Goal: Task Accomplishment & Management: Complete application form

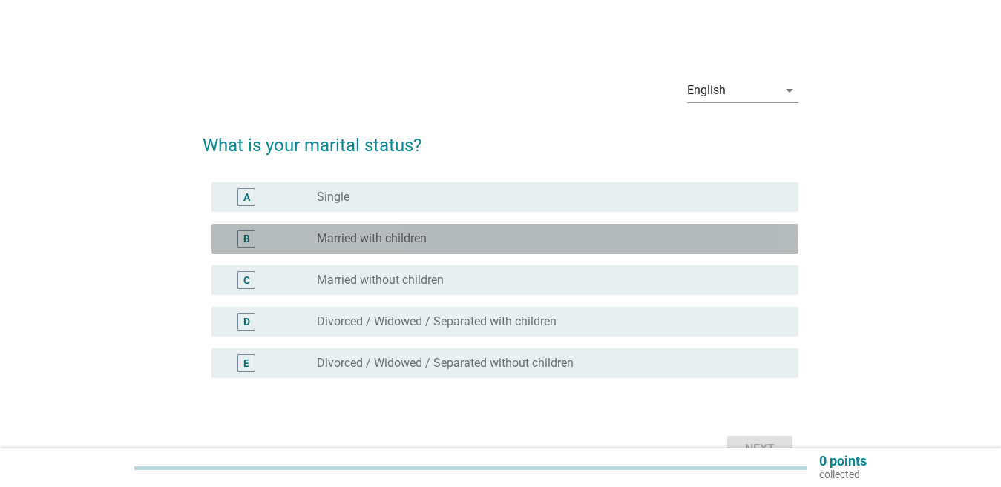
click at [500, 229] on div "B radio_button_unchecked Married with children" at bounding box center [504, 239] width 587 height 30
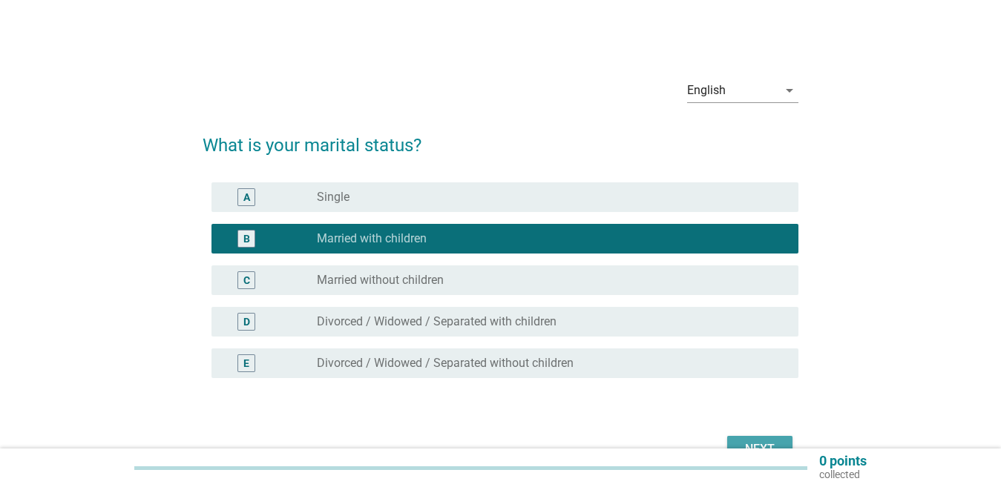
click at [758, 444] on div "Next" at bounding box center [760, 450] width 42 height 18
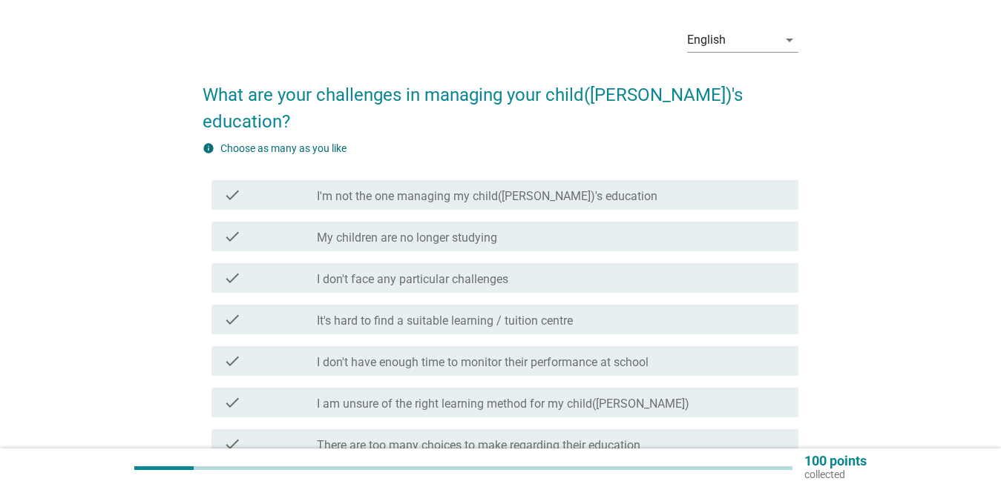
scroll to position [148, 0]
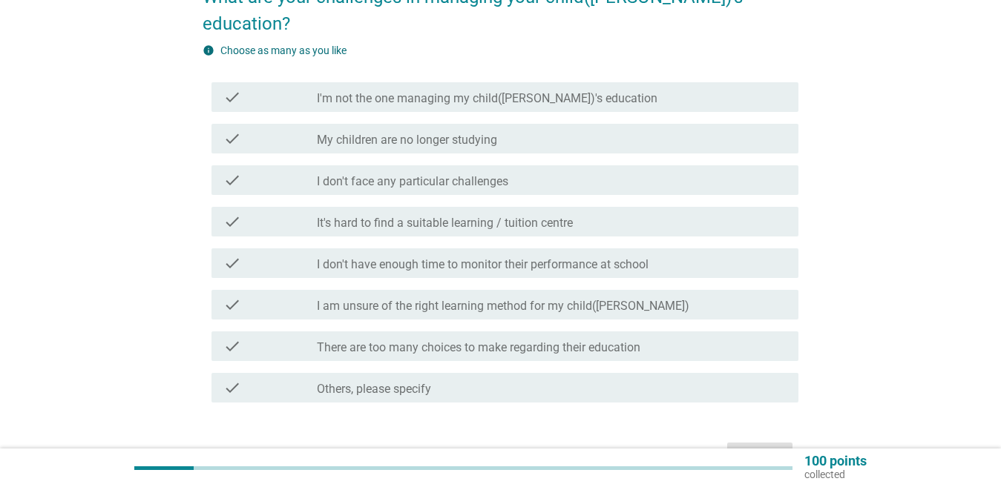
click at [504, 257] on label "I don't have enough time to monitor their performance at school" at bounding box center [483, 264] width 332 height 15
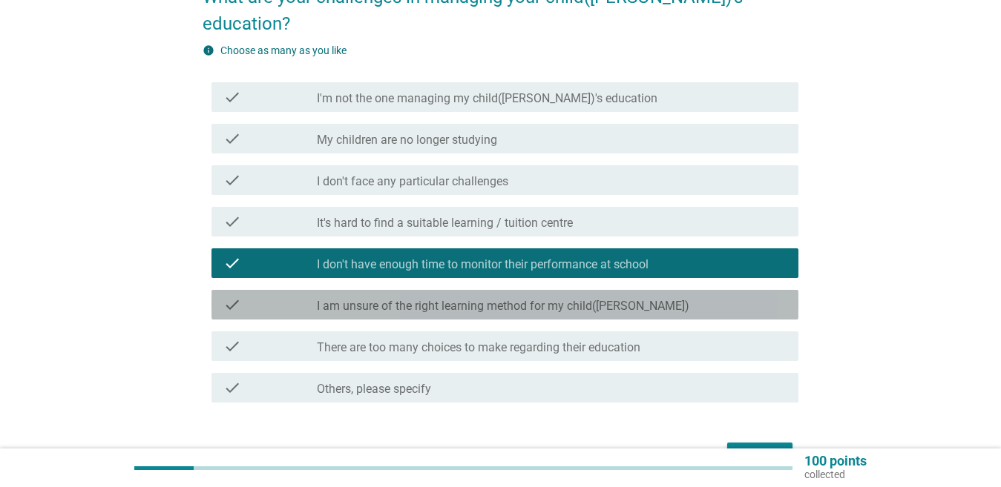
click at [462, 299] on label "I am unsure of the right learning method for my child([PERSON_NAME])" at bounding box center [503, 306] width 372 height 15
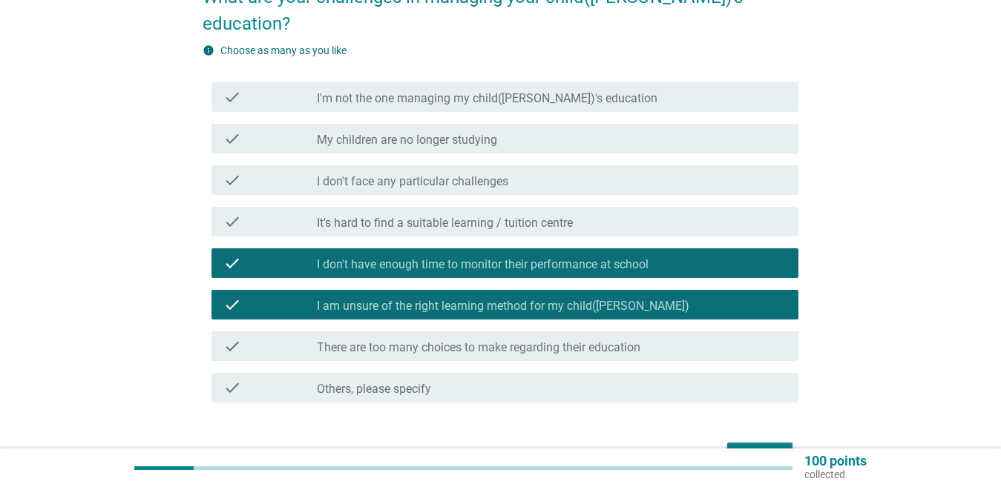
click at [747, 447] on div "Next" at bounding box center [760, 456] width 42 height 18
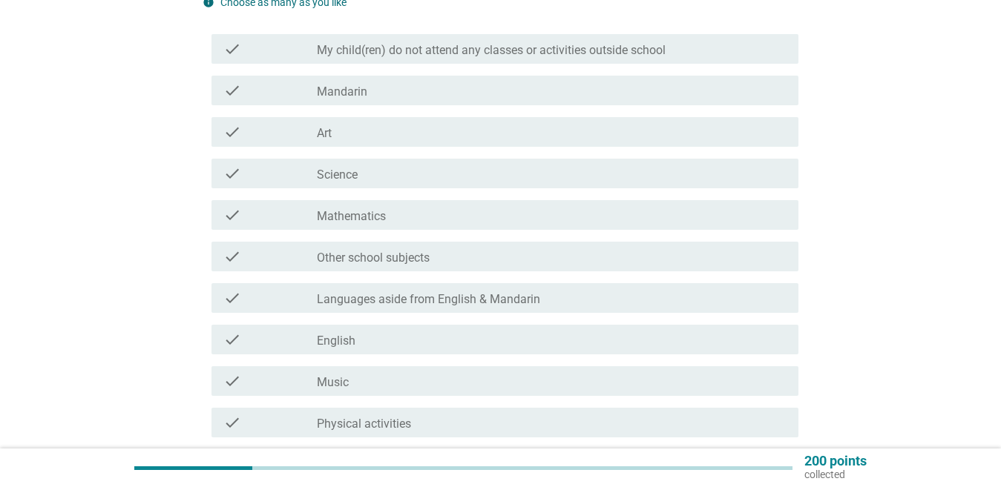
scroll to position [223, 0]
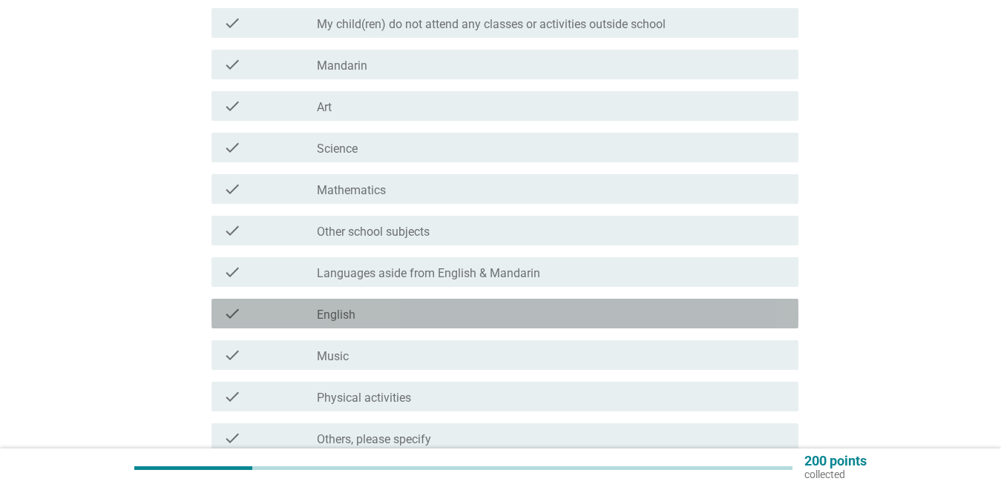
click at [461, 307] on div "check_box_outline_blank English" at bounding box center [552, 314] width 470 height 18
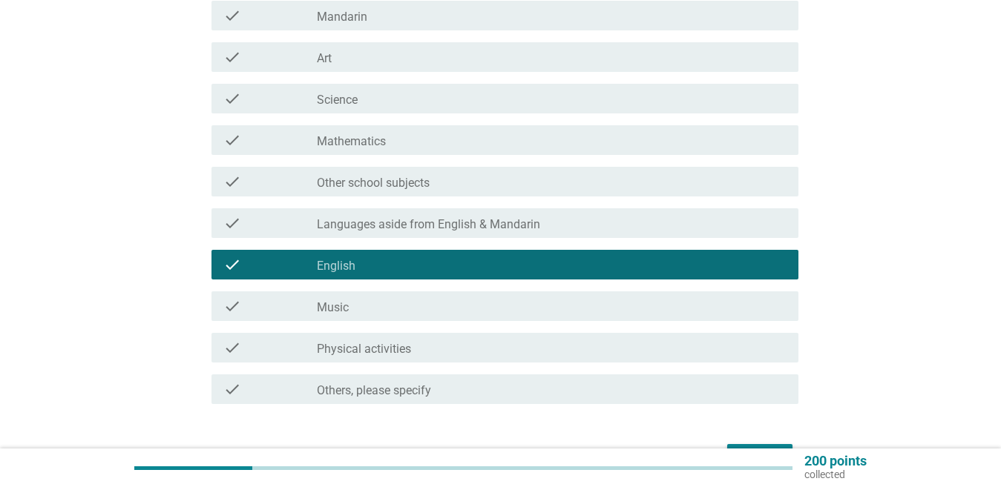
scroll to position [297, 0]
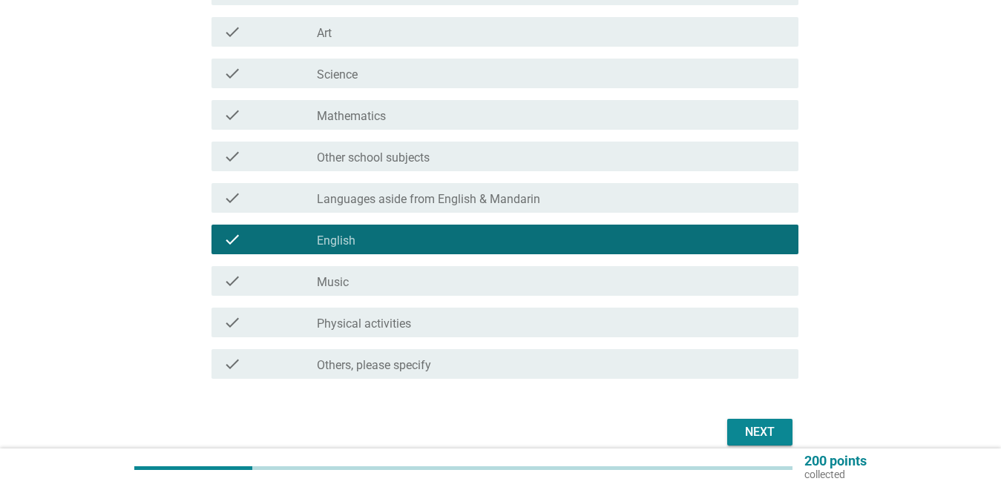
click at [453, 287] on div "check_box_outline_blank Music" at bounding box center [552, 281] width 470 height 18
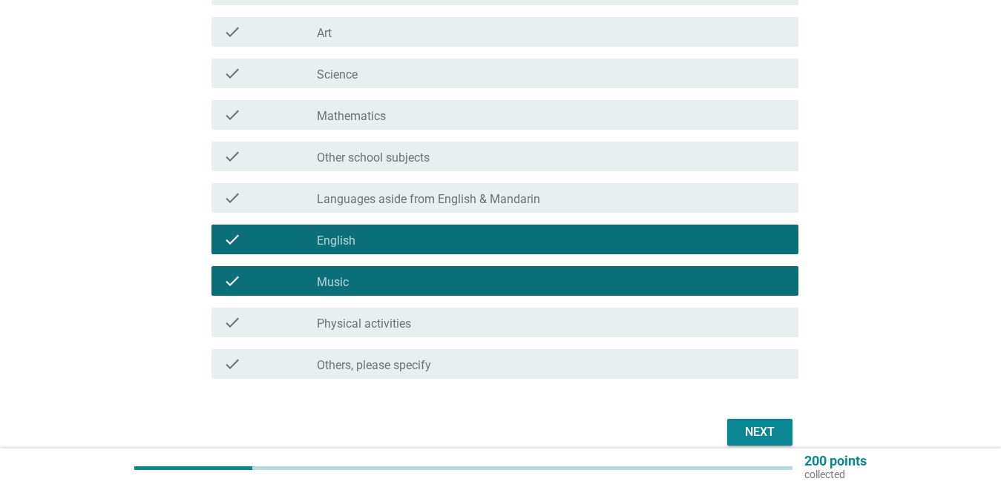
click at [781, 432] on button "Next" at bounding box center [759, 432] width 65 height 27
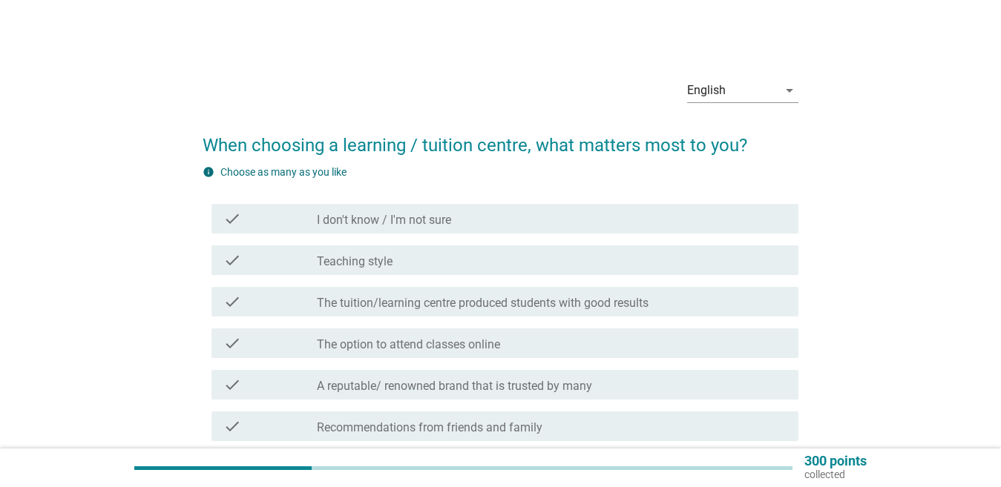
scroll to position [74, 0]
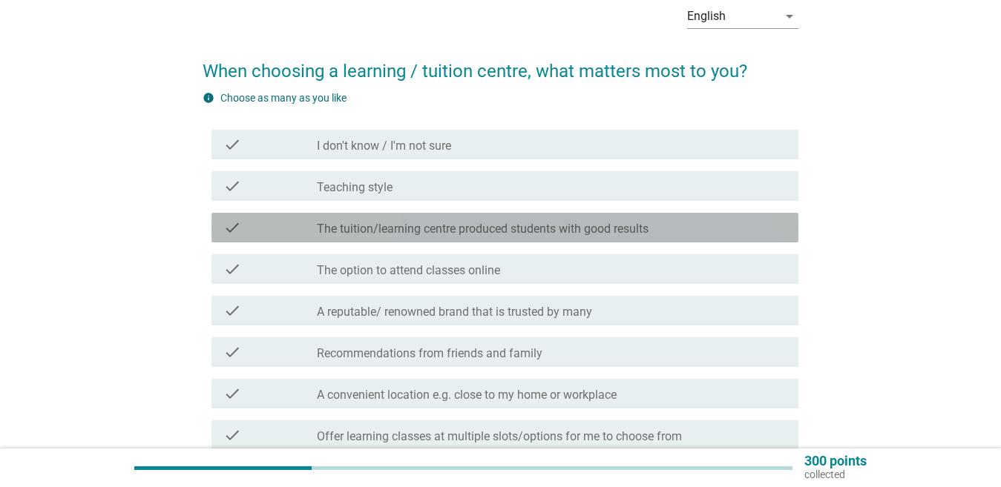
click at [502, 232] on label "The tuition/learning centre produced students with good results" at bounding box center [483, 229] width 332 height 15
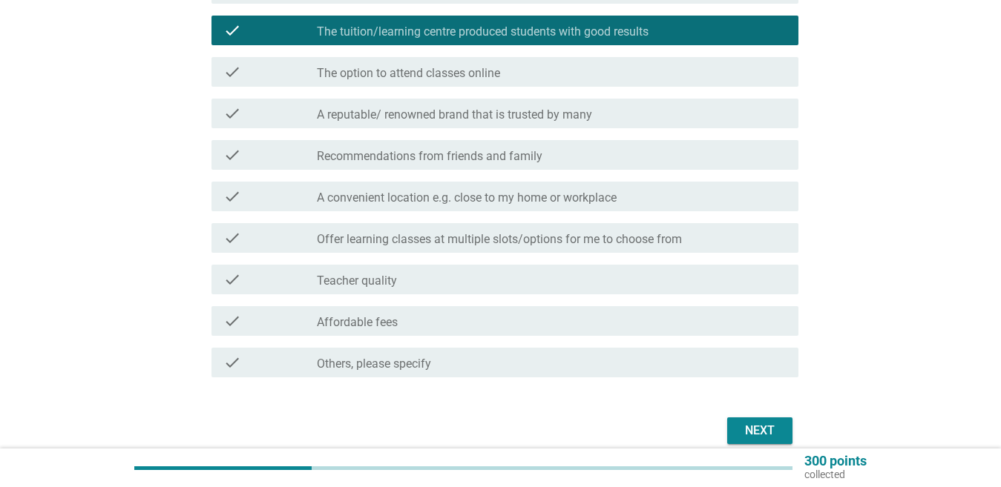
scroll to position [297, 0]
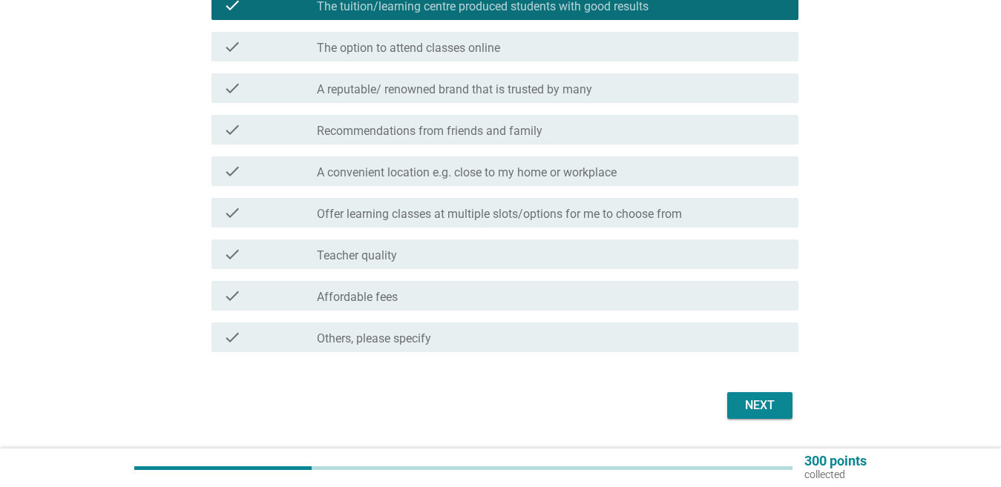
click at [456, 261] on div "check_box_outline_blank Teacher quality" at bounding box center [552, 255] width 470 height 18
click at [462, 254] on div "check_box_outline_blank Teacher quality" at bounding box center [552, 255] width 470 height 18
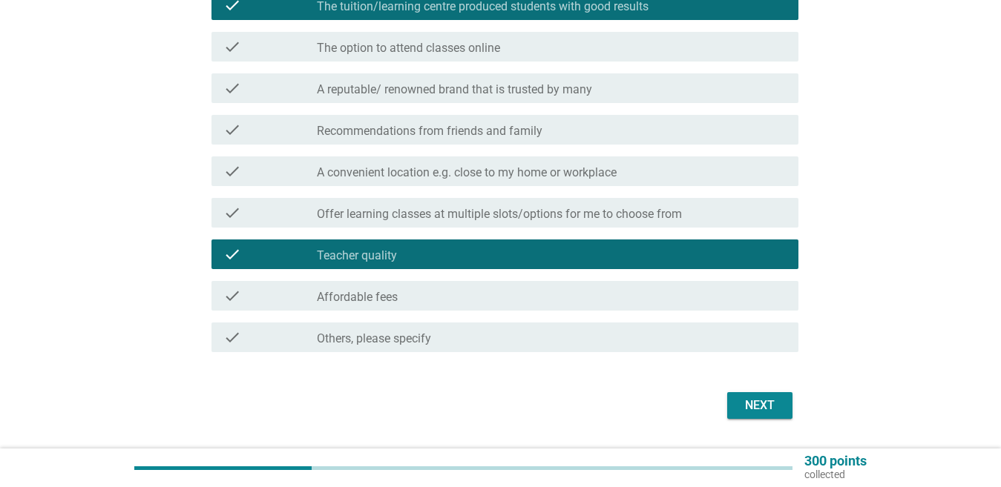
click at [781, 407] on div "Next" at bounding box center [760, 406] width 42 height 18
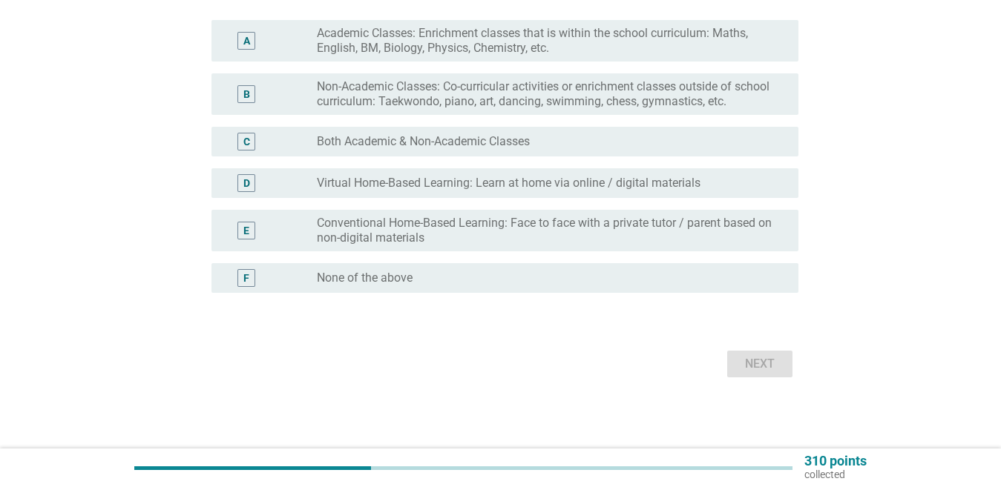
scroll to position [0, 0]
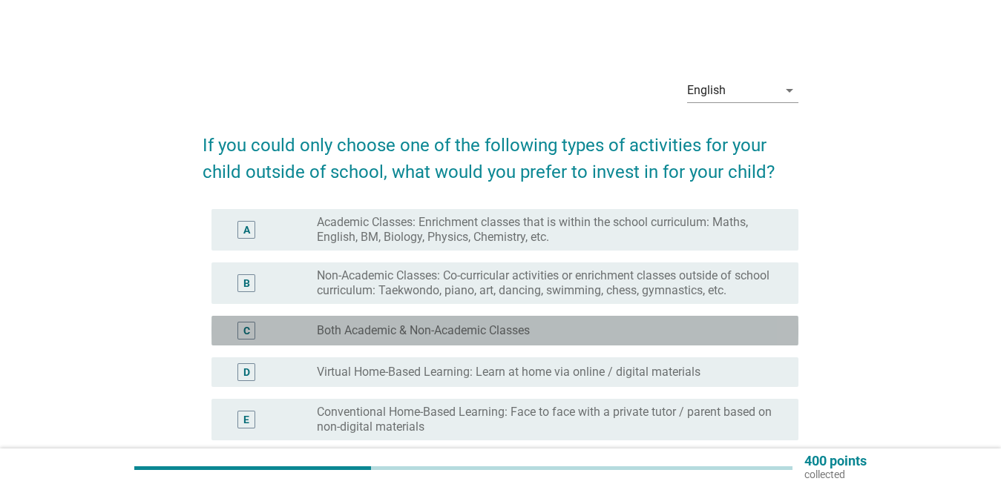
click at [448, 338] on label "Both Academic & Non-Academic Classes" at bounding box center [423, 330] width 213 height 15
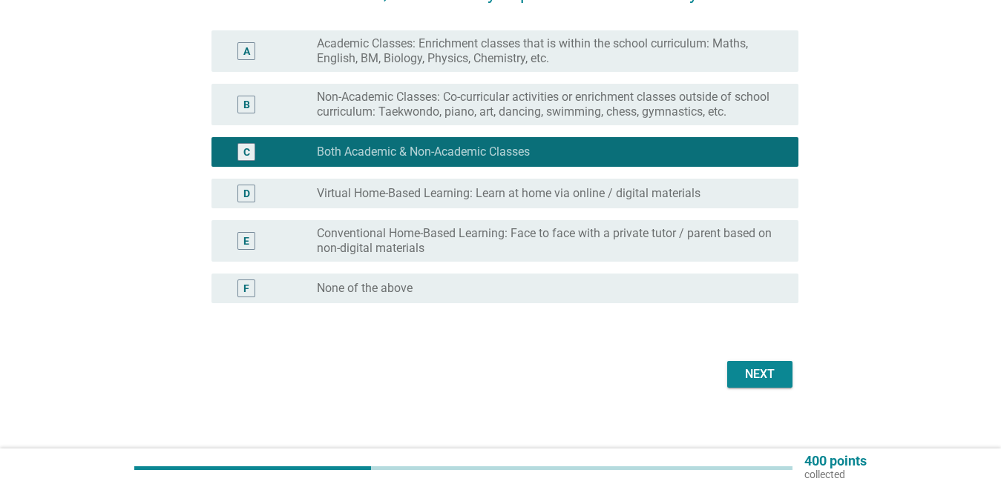
scroll to position [189, 0]
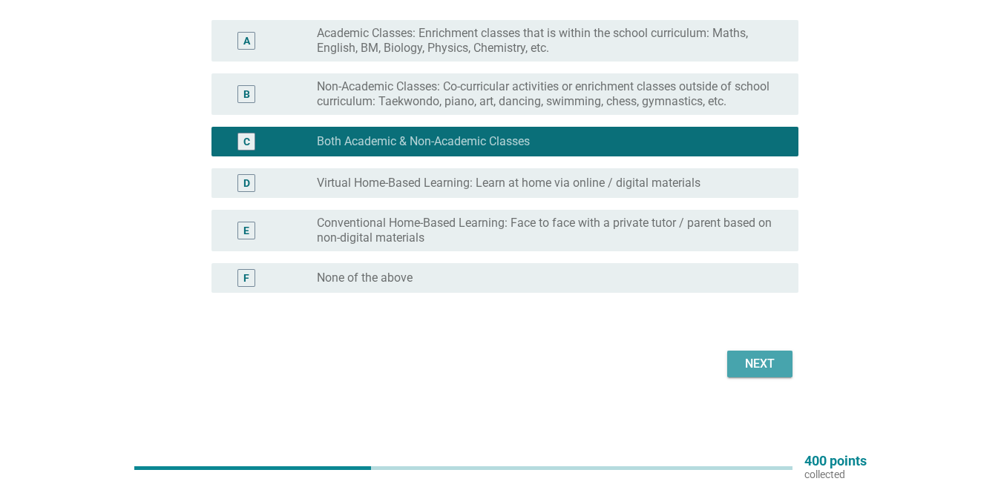
click at [744, 362] on div "Next" at bounding box center [760, 364] width 42 height 18
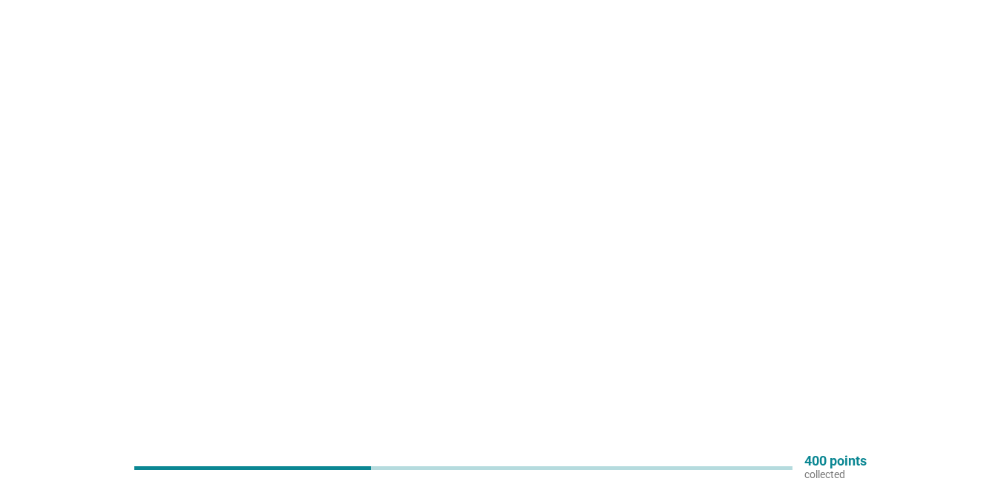
scroll to position [0, 0]
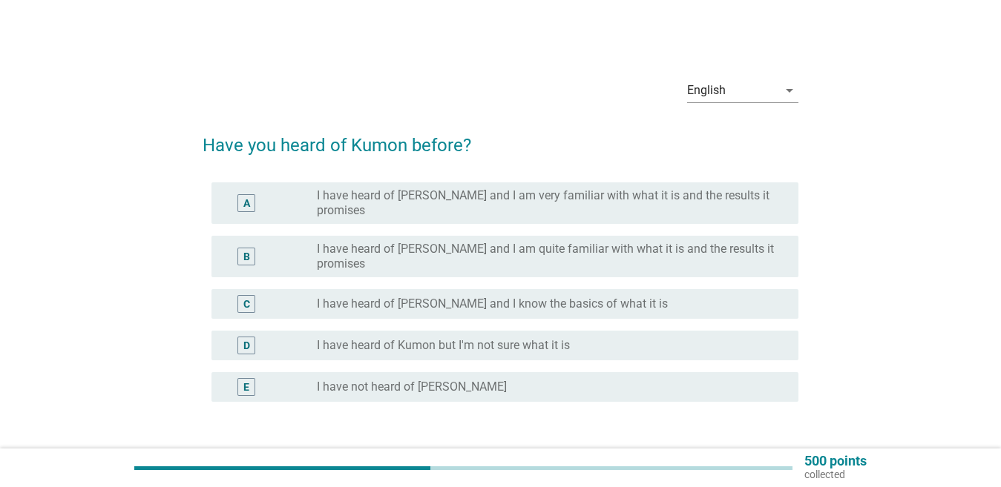
click at [475, 297] on label "I have heard of [PERSON_NAME] and I know the basics of what it is" at bounding box center [492, 304] width 351 height 15
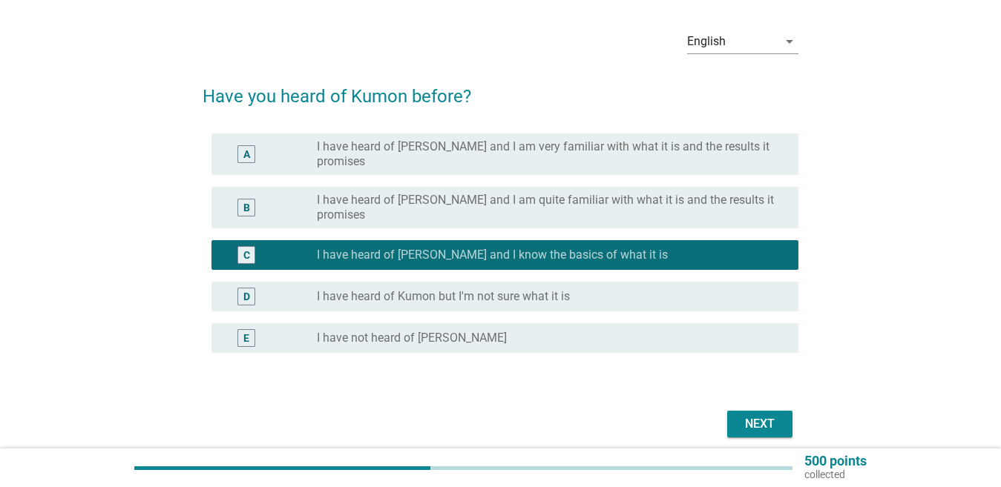
scroll to position [74, 0]
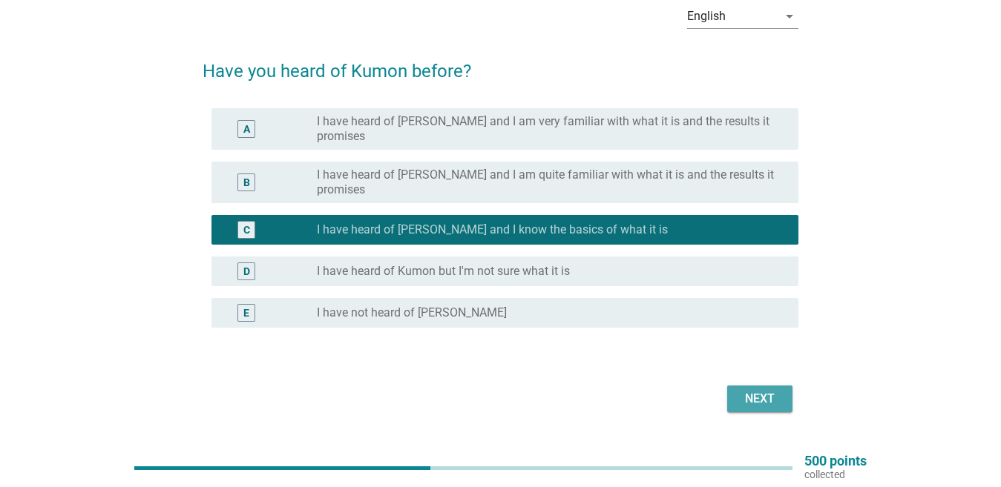
click at [763, 390] on div "Next" at bounding box center [760, 399] width 42 height 18
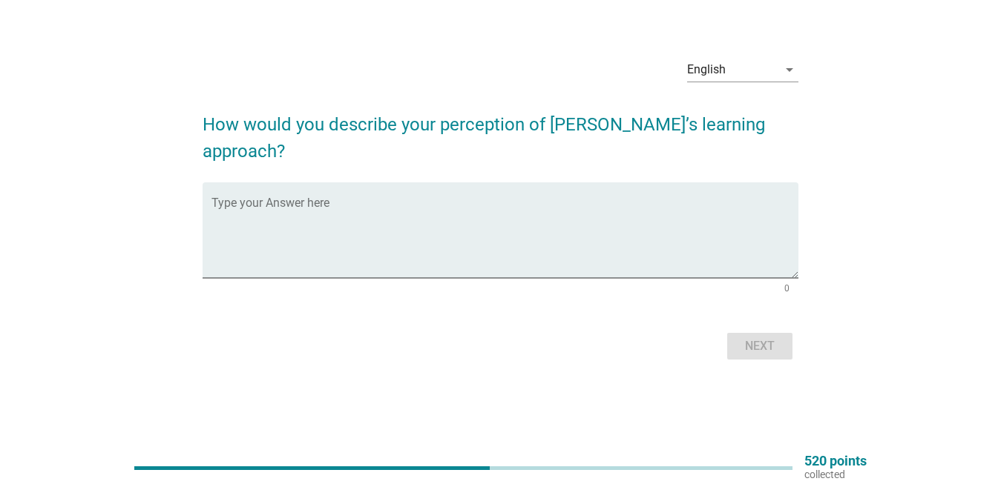
scroll to position [0, 0]
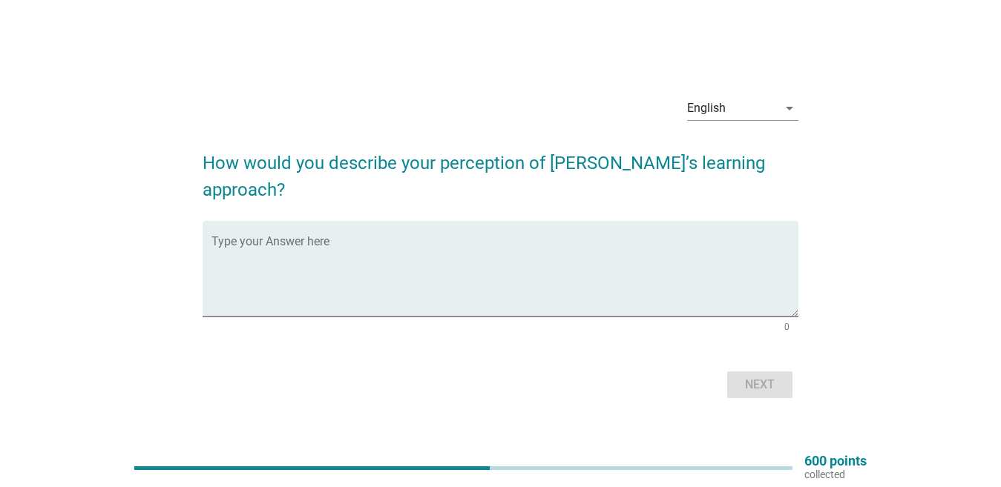
click at [400, 199] on form "How would you describe your perception of [PERSON_NAME]’s learning approach? Ty…" at bounding box center [501, 269] width 596 height 268
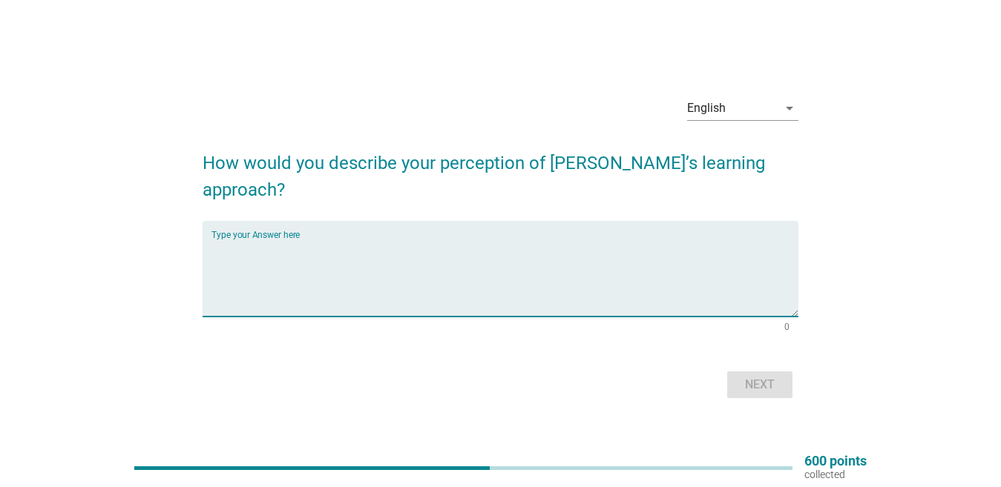
click at [401, 247] on textarea "Type your Answer here" at bounding box center [504, 278] width 587 height 78
type textarea "Straight Forward"
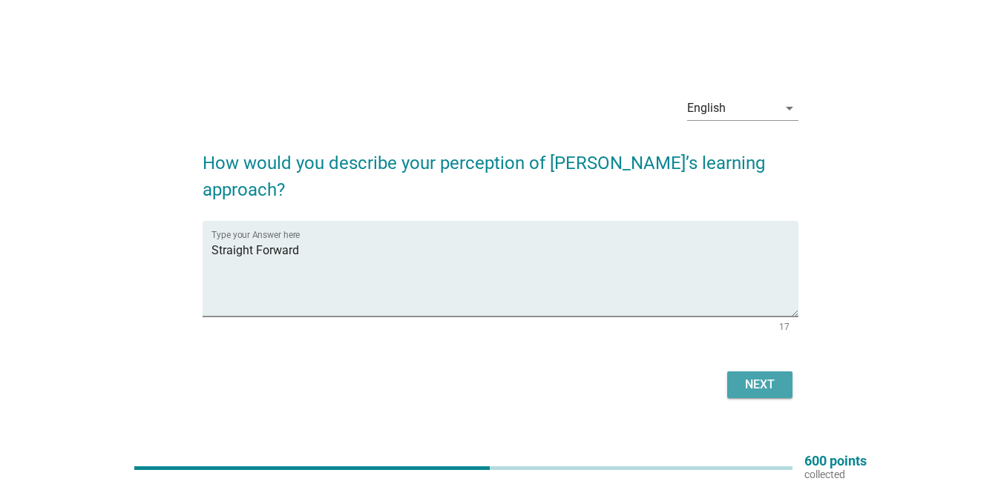
click at [749, 376] on div "Next" at bounding box center [760, 385] width 42 height 18
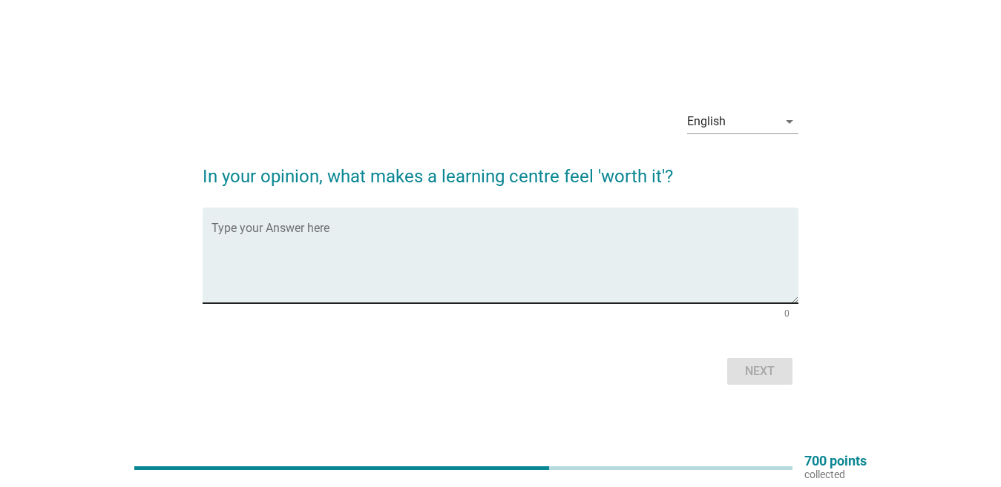
click at [418, 231] on textarea "Type your Answer here" at bounding box center [504, 265] width 587 height 78
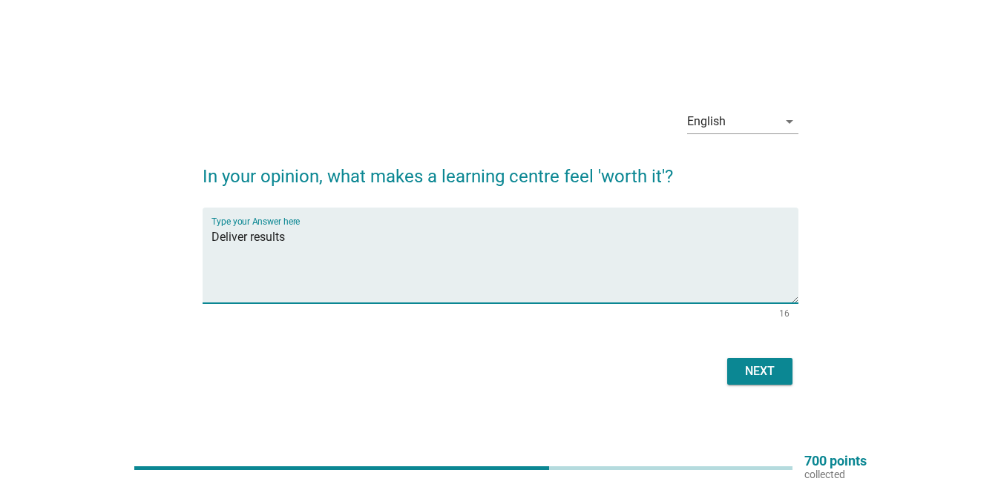
type textarea "Deliver results"
click at [761, 364] on div "Next" at bounding box center [760, 372] width 42 height 18
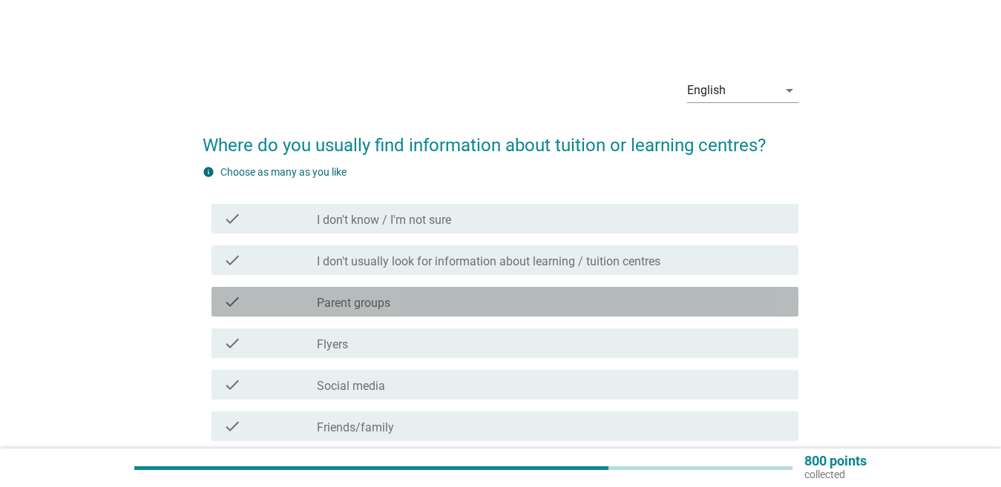
click at [474, 315] on div "check check_box_outline_blank Parent groups" at bounding box center [504, 302] width 587 height 30
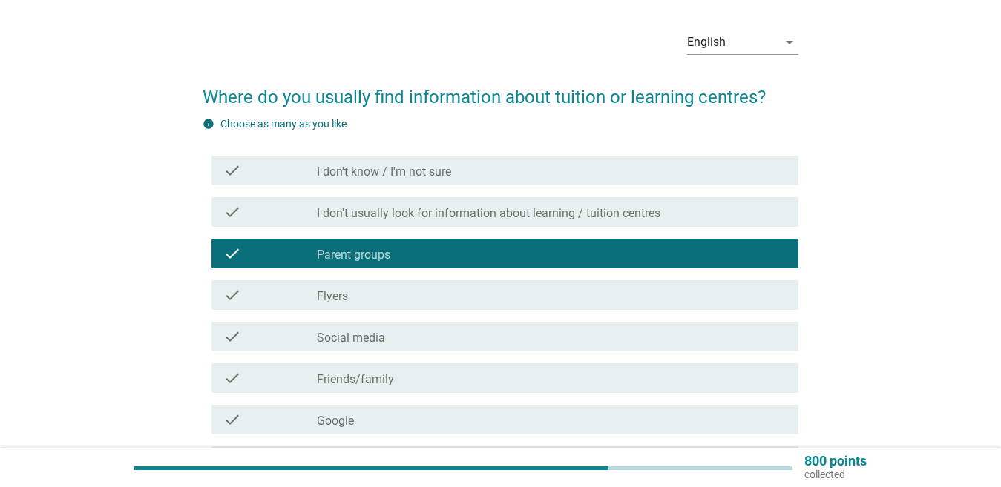
scroll to position [148, 0]
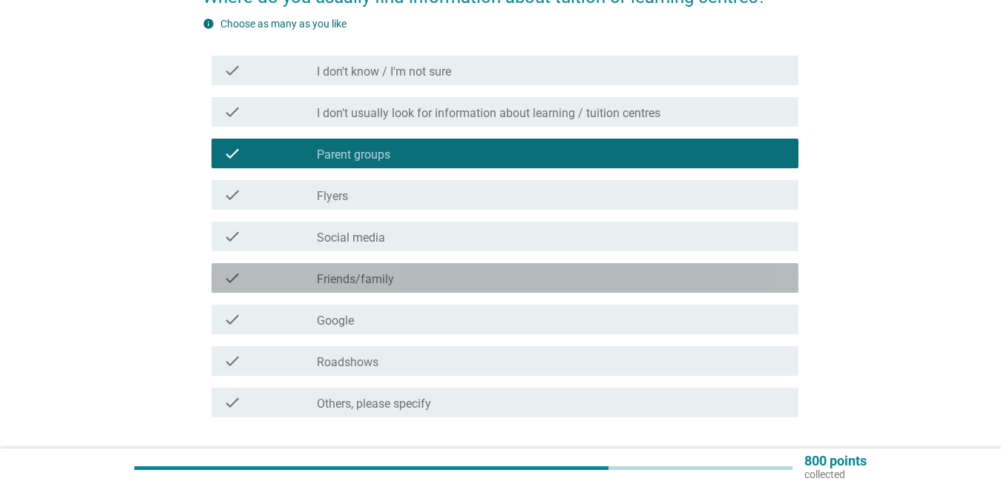
click at [474, 283] on div "check_box_outline_blank Friends/family" at bounding box center [552, 278] width 470 height 18
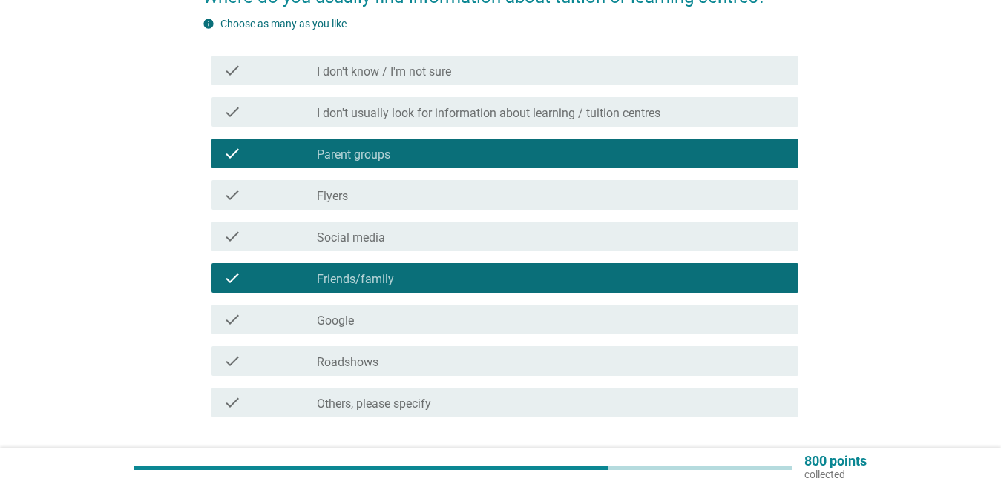
scroll to position [223, 0]
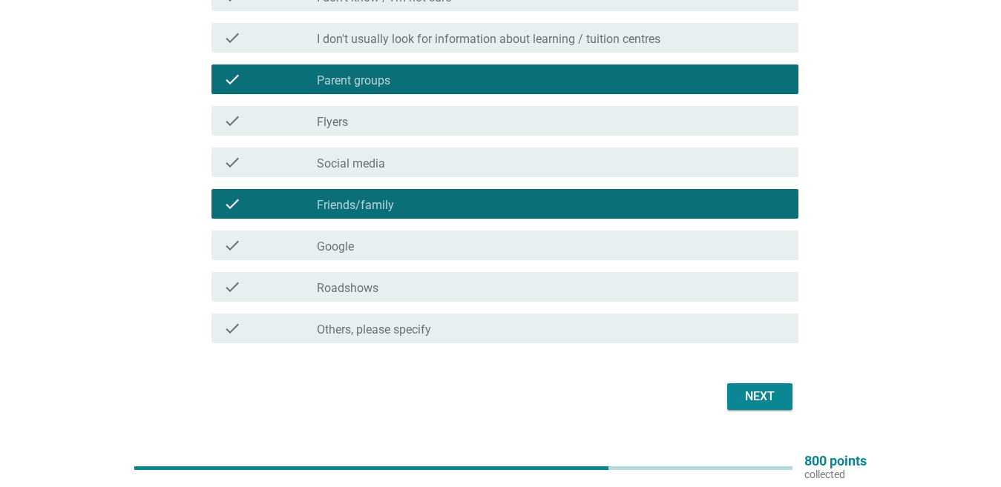
click at [622, 279] on div "check_box_outline_blank Roadshows" at bounding box center [552, 287] width 470 height 18
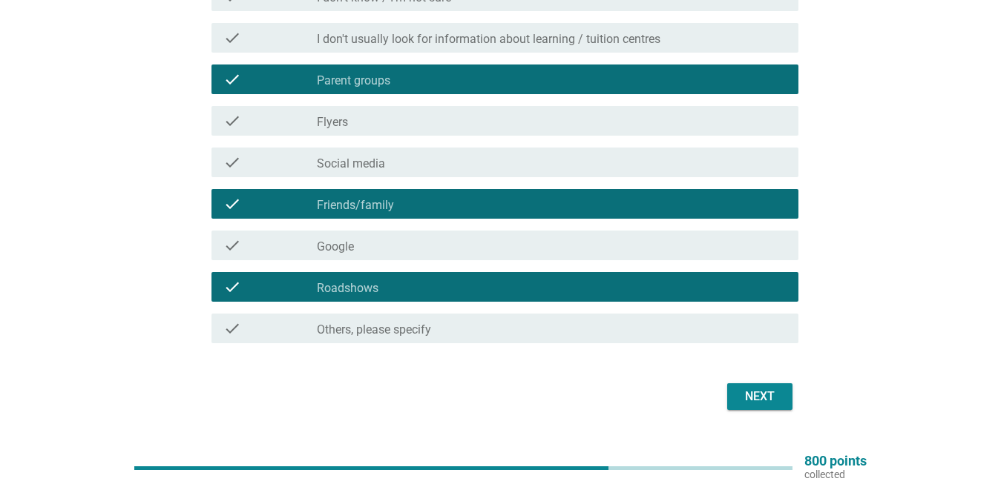
click at [782, 400] on button "Next" at bounding box center [759, 397] width 65 height 27
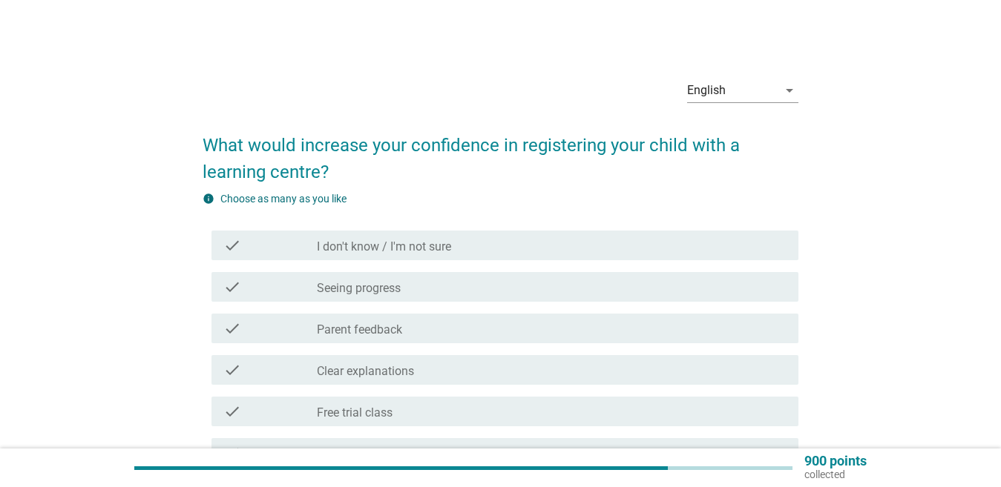
scroll to position [74, 0]
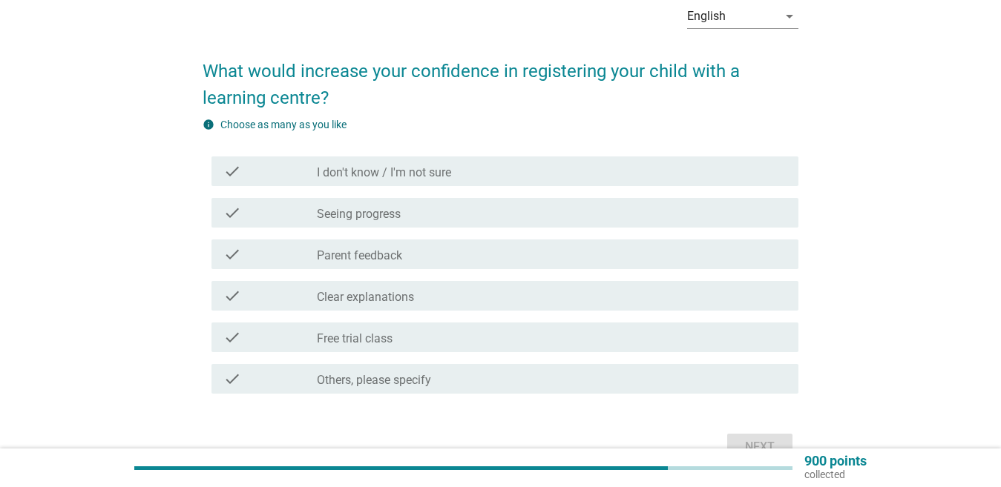
click at [456, 214] on div "check_box_outline_blank Seeing progress" at bounding box center [552, 213] width 470 height 18
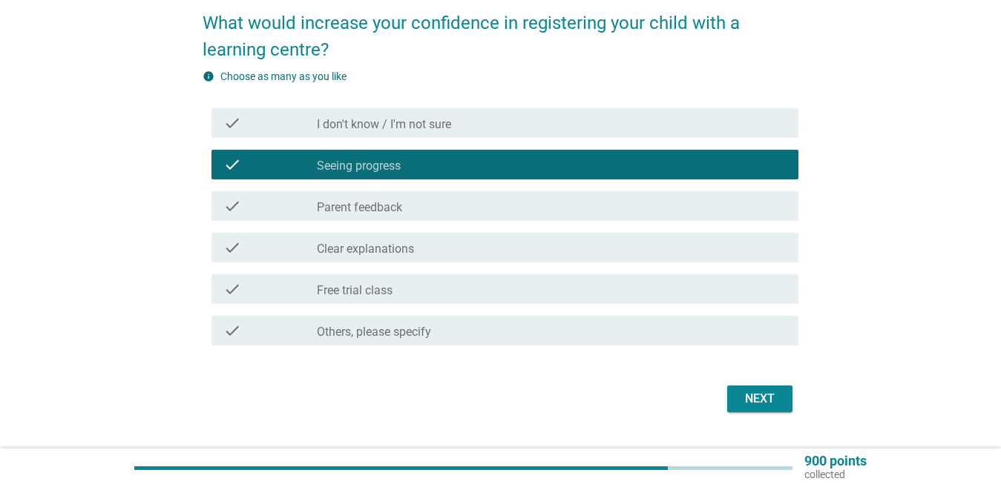
scroll to position [148, 0]
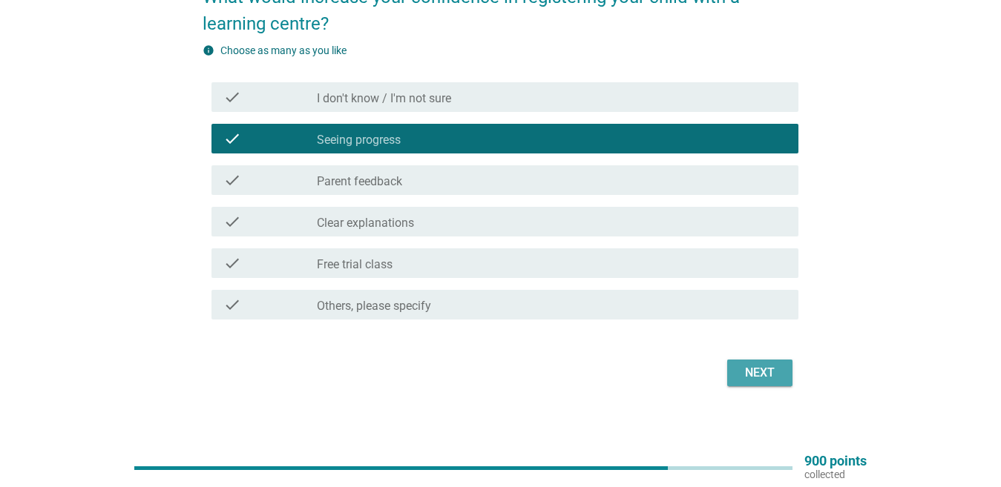
click at [762, 373] on div "Next" at bounding box center [760, 373] width 42 height 18
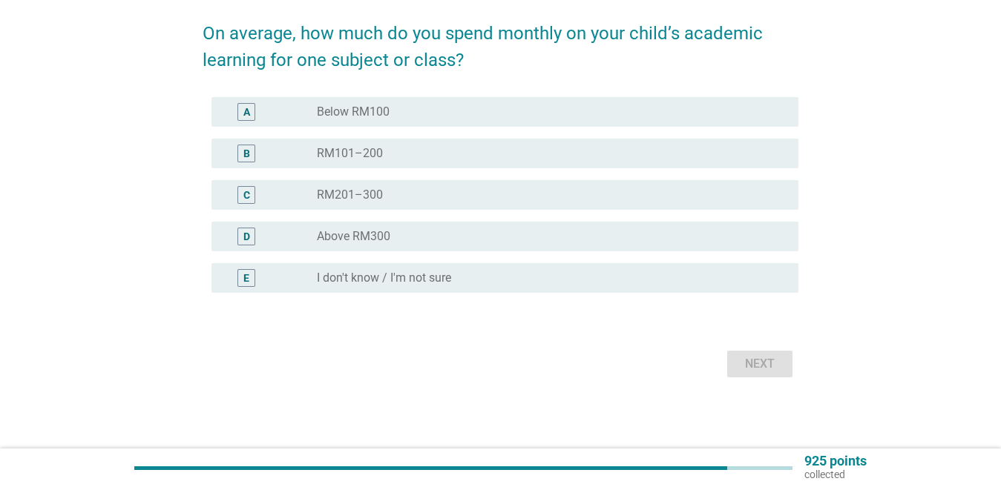
scroll to position [0, 0]
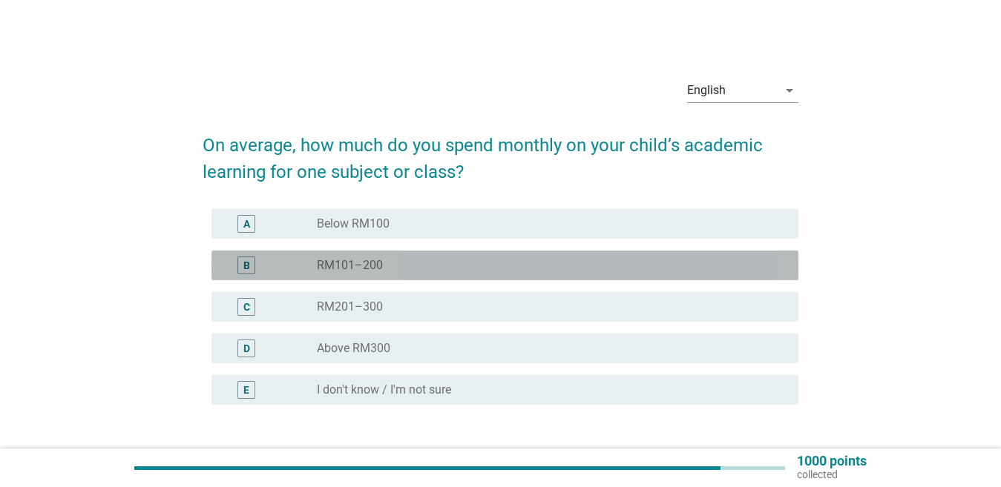
click at [490, 263] on div "radio_button_unchecked RM101–200" at bounding box center [546, 265] width 458 height 15
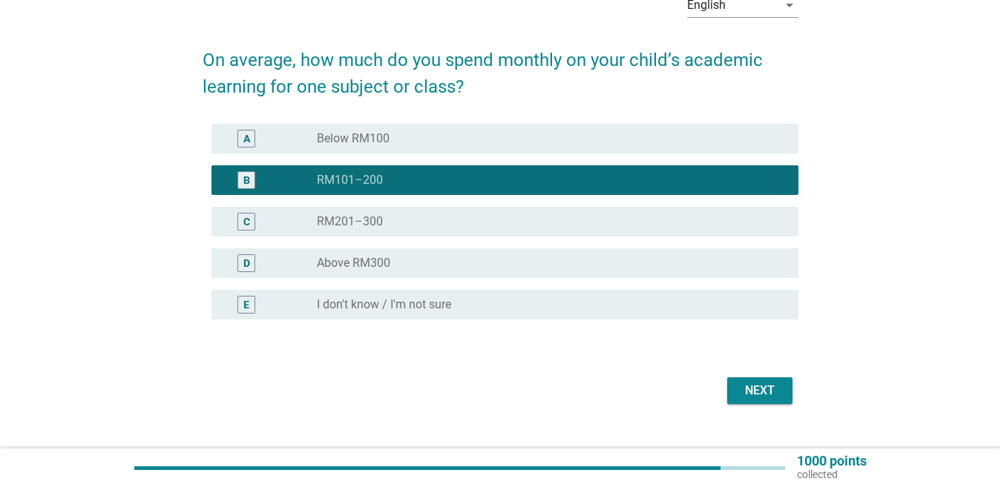
scroll to position [112, 0]
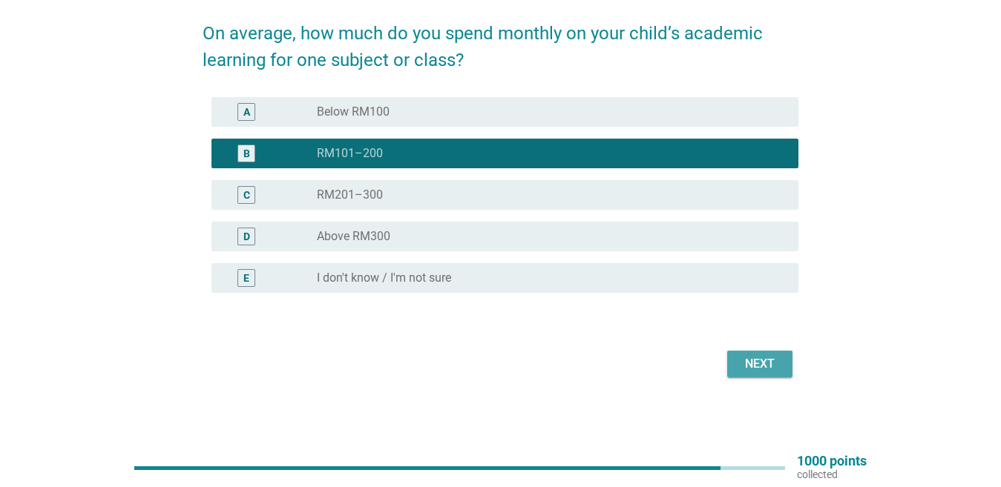
click at [787, 357] on button "Next" at bounding box center [759, 364] width 65 height 27
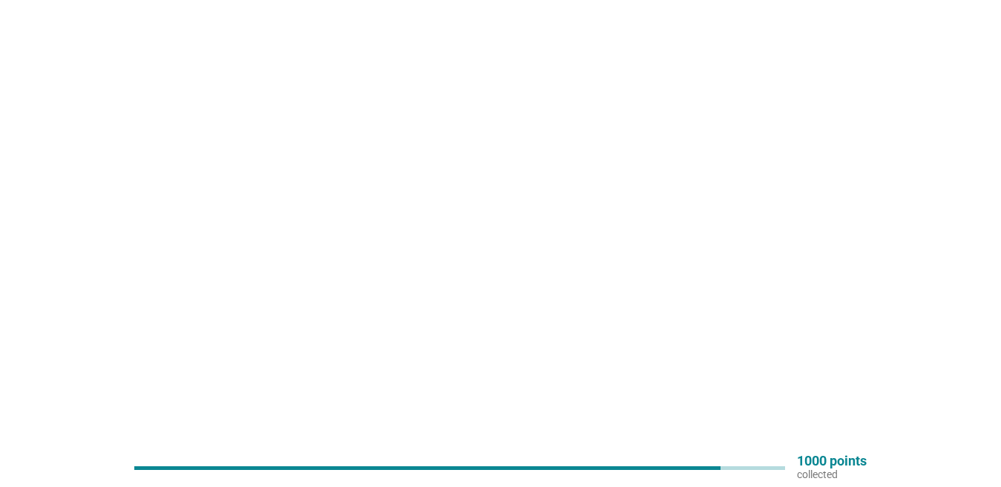
scroll to position [0, 0]
